Goal: Information Seeking & Learning: Learn about a topic

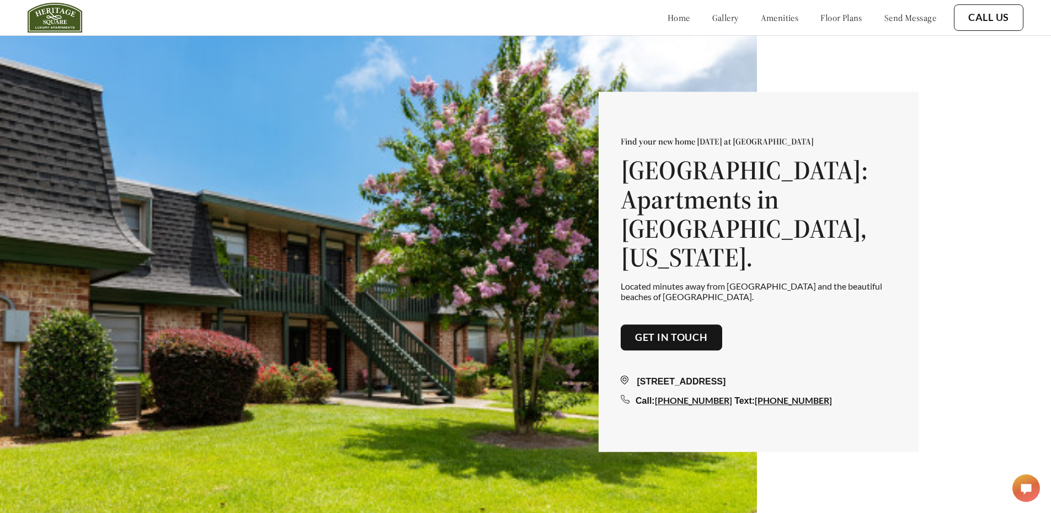
click at [826, 17] on link "floor plans" at bounding box center [841, 17] width 42 height 11
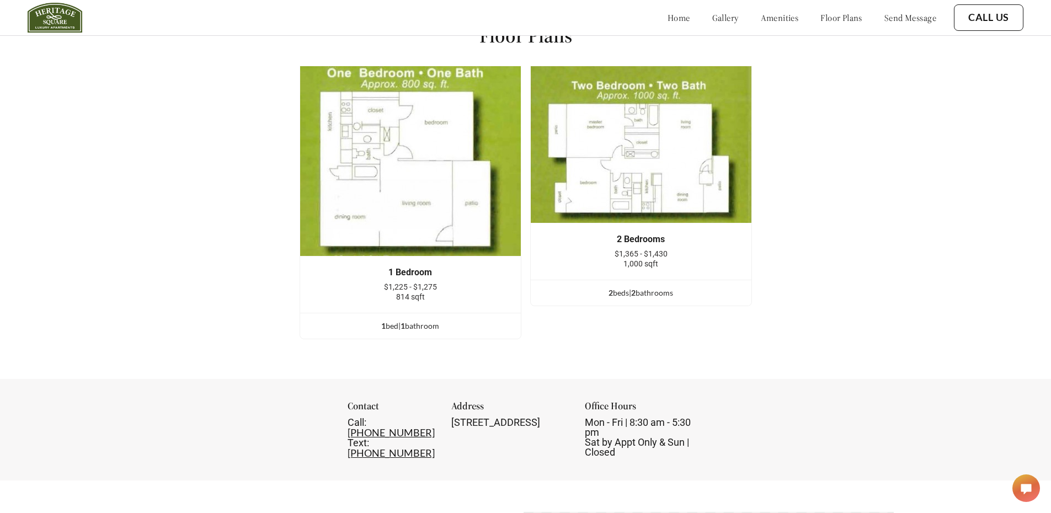
scroll to position [1528, 0]
click at [642, 167] on img at bounding box center [641, 144] width 222 height 158
click at [419, 184] on img at bounding box center [410, 160] width 222 height 191
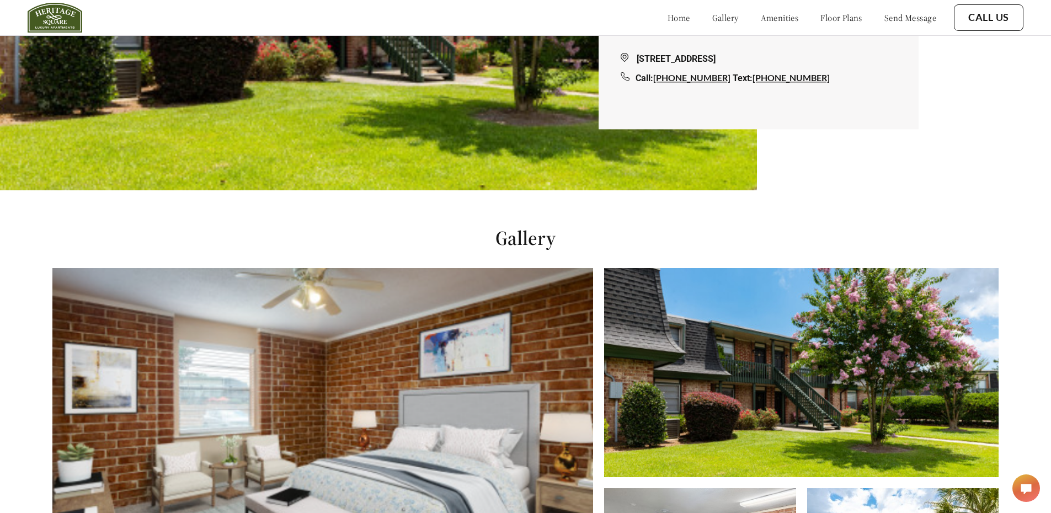
scroll to position [331, 0]
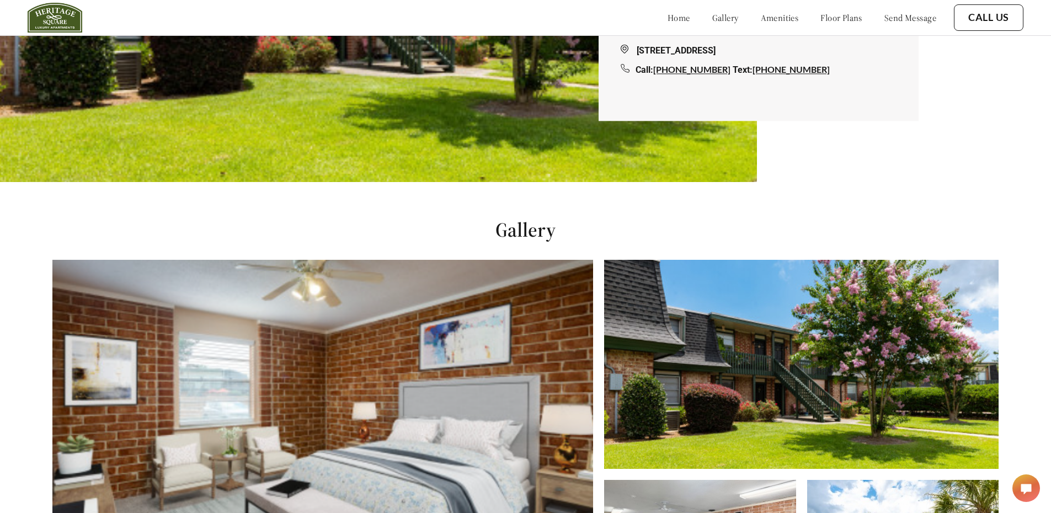
click at [712, 18] on link "gallery" at bounding box center [725, 17] width 26 height 11
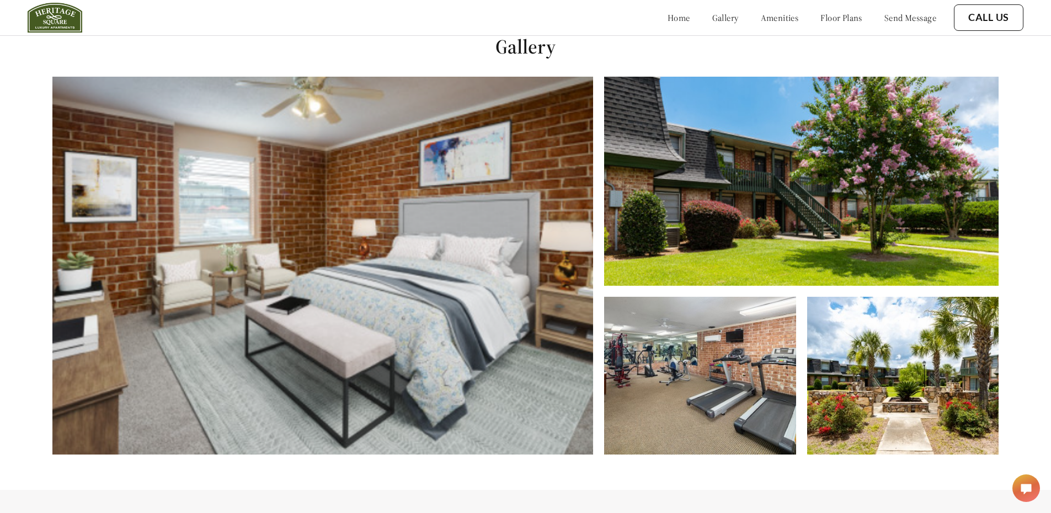
scroll to position [521, 0]
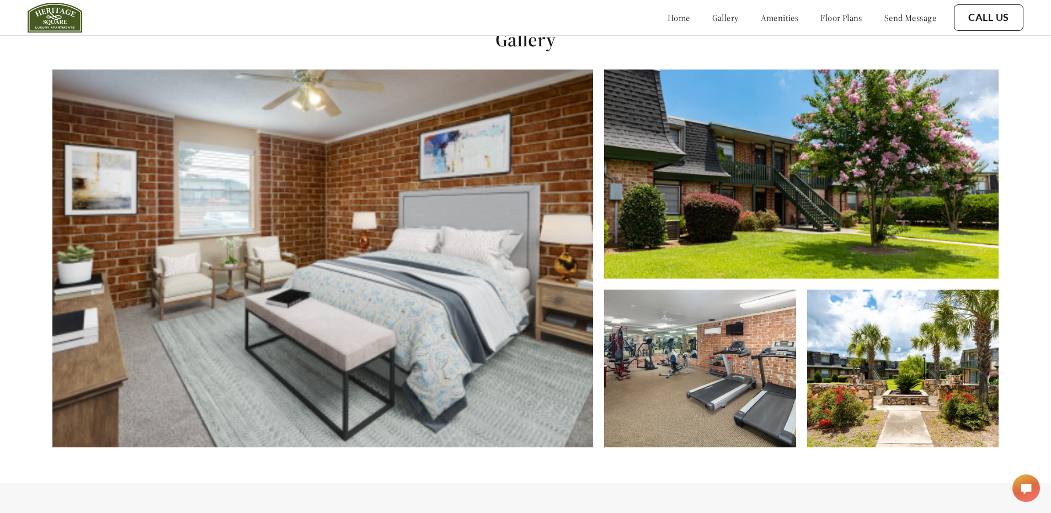
click at [482, 277] on img at bounding box center [322, 258] width 540 height 378
click at [744, 379] on img at bounding box center [699, 369] width 191 height 158
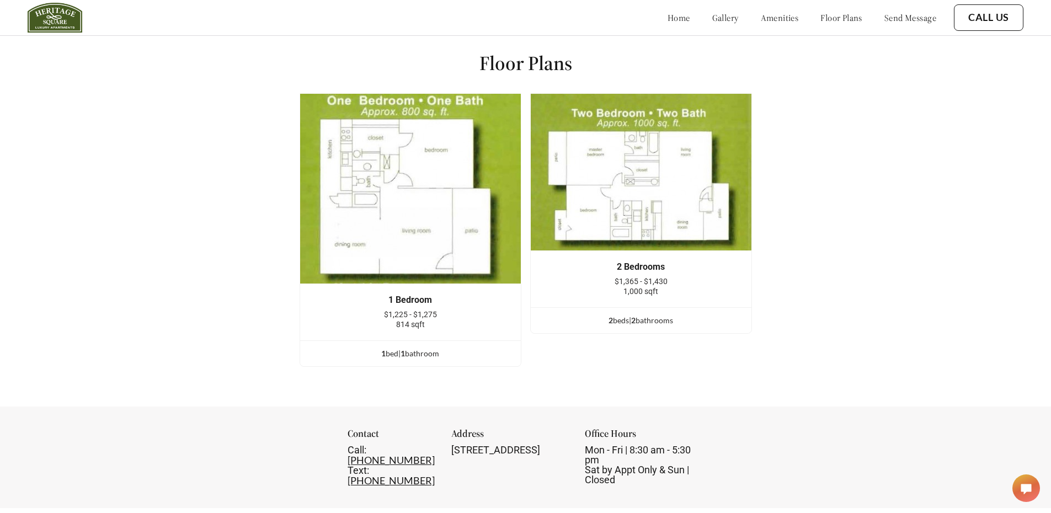
scroll to position [1514, 0]
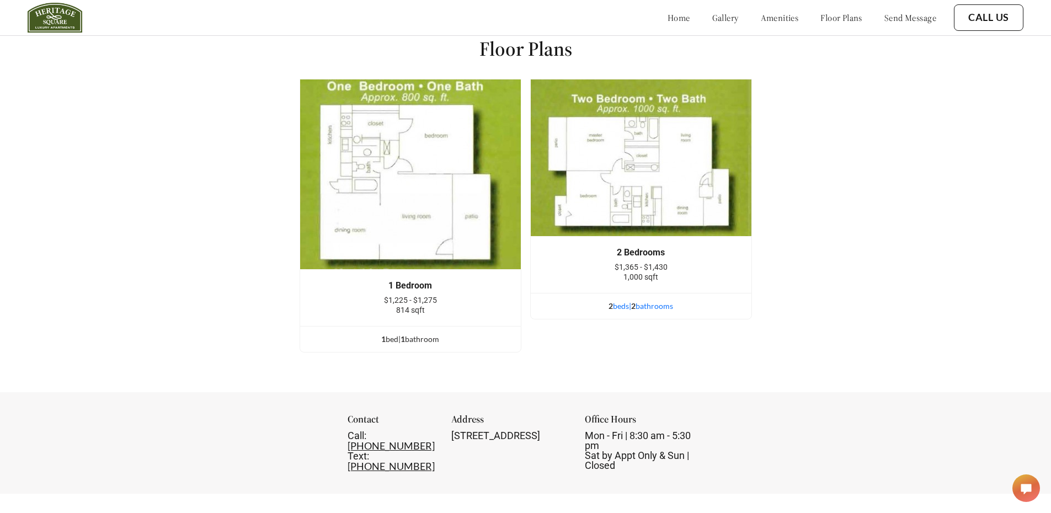
click at [660, 312] on div "2 bed s | 2 bathroom s" at bounding box center [641, 306] width 221 height 12
click at [617, 312] on div "2 bed s | 2 bathroom s" at bounding box center [641, 306] width 221 height 12
click at [609, 310] on span "2" at bounding box center [610, 305] width 4 height 9
click at [619, 269] on div "2 Bedrooms $1,365 - $1,430 1,000 sqft" at bounding box center [640, 265] width 187 height 34
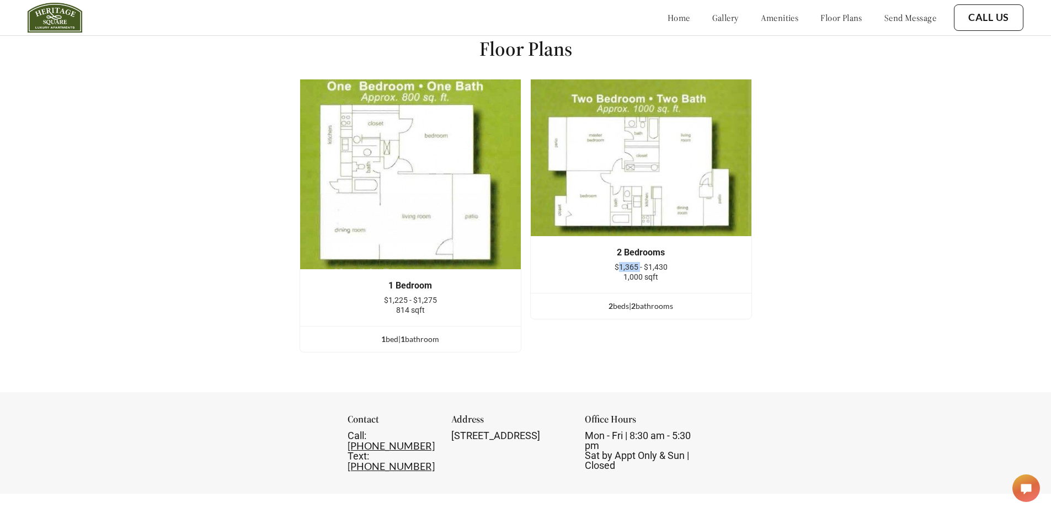
click at [617, 190] on img at bounding box center [641, 158] width 222 height 158
click at [820, 19] on link "floor plans" at bounding box center [841, 17] width 42 height 11
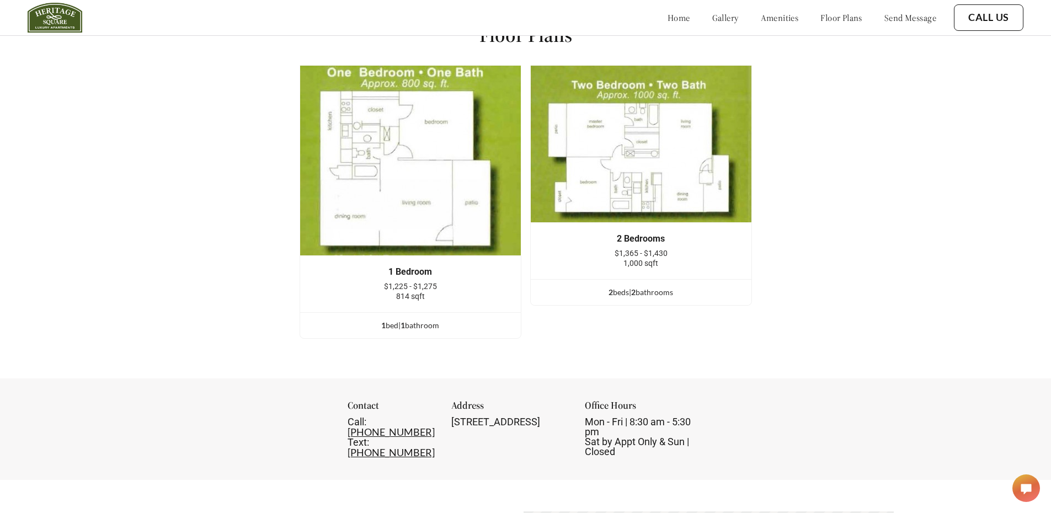
click at [771, 21] on link "amenities" at bounding box center [779, 17] width 38 height 11
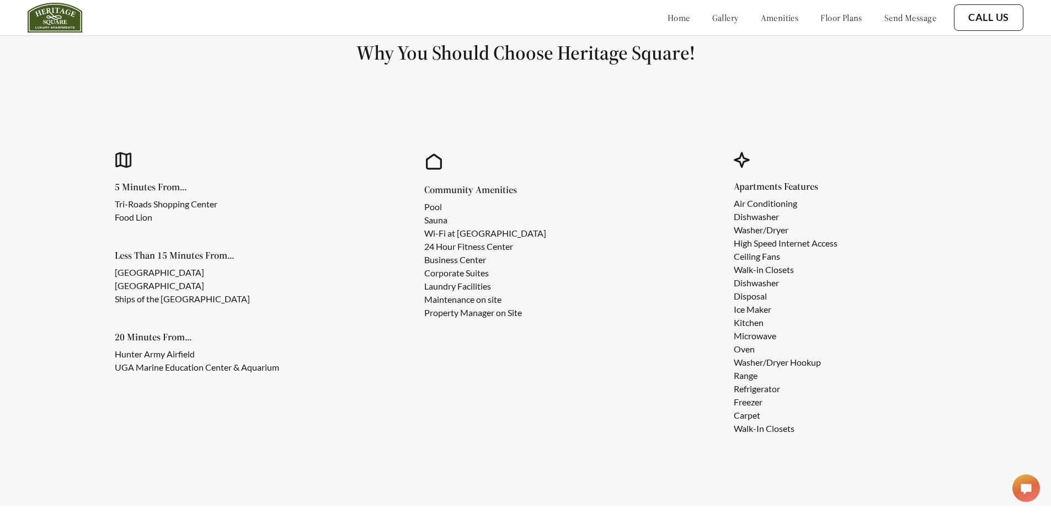
scroll to position [1012, 0]
click at [694, 24] on div "home gallery amenities floor plans send message" at bounding box center [790, 18] width 291 height 30
click at [712, 14] on link "gallery" at bounding box center [725, 17] width 26 height 11
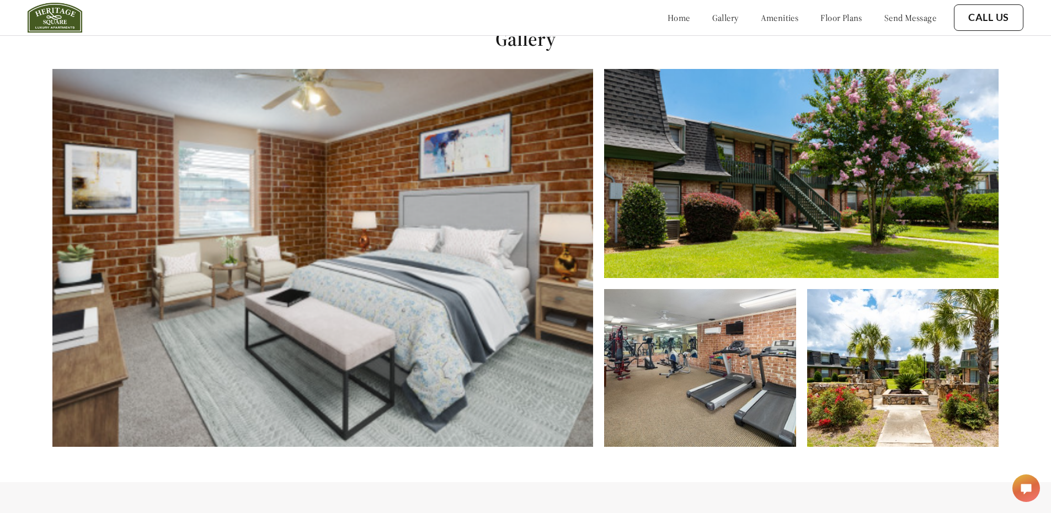
scroll to position [521, 0]
click at [667, 15] on link "home" at bounding box center [678, 17] width 23 height 11
